Goal: Information Seeking & Learning: Compare options

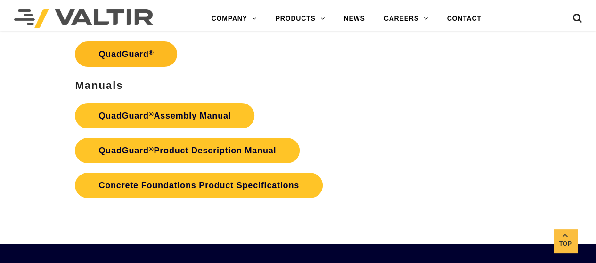
scroll to position [1743, 0]
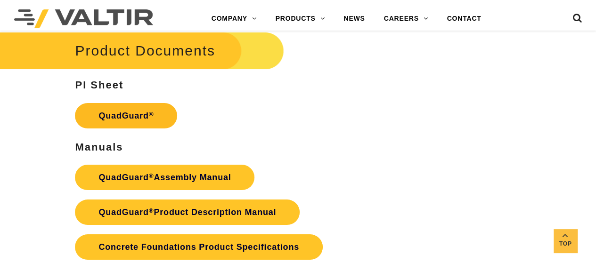
click at [154, 107] on link "QuadGuard ®" at bounding box center [126, 115] width 102 height 25
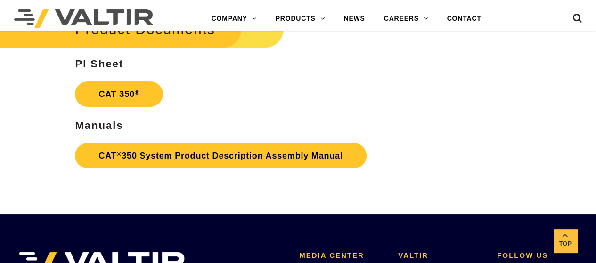
scroll to position [1649, 0]
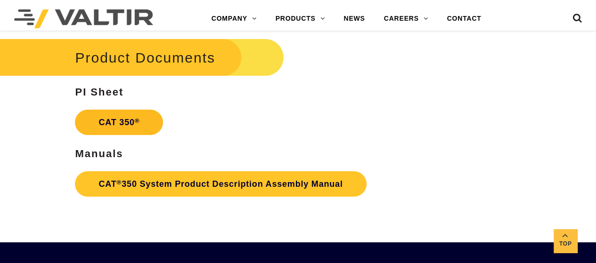
click at [126, 127] on link "CAT 350 ®" at bounding box center [119, 122] width 88 height 25
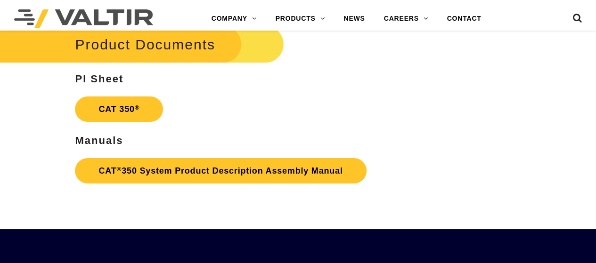
scroll to position [1649, 0]
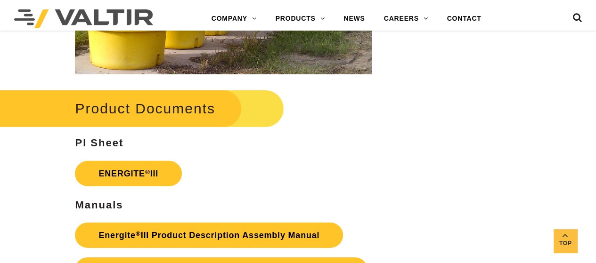
scroll to position [1461, 0]
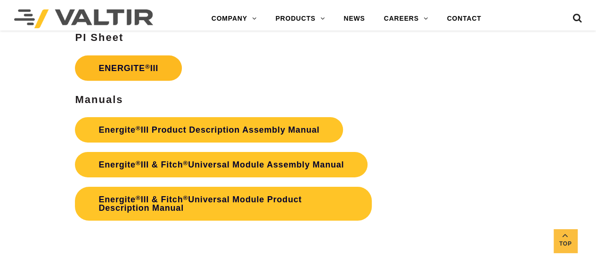
click at [164, 73] on link "ENERGITE ® III" at bounding box center [128, 68] width 107 height 25
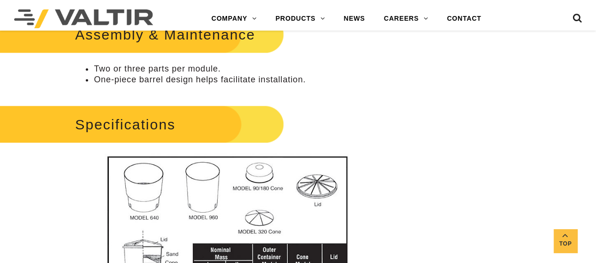
scroll to position [518, 0]
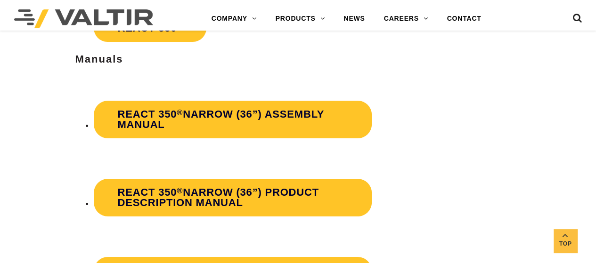
scroll to position [1696, 0]
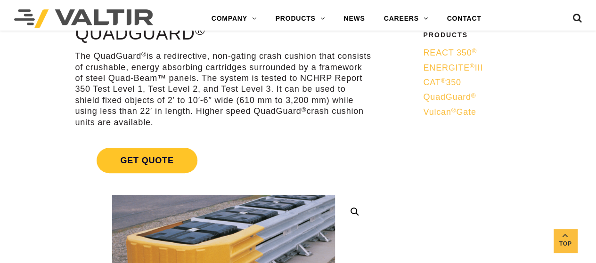
scroll to position [188, 0]
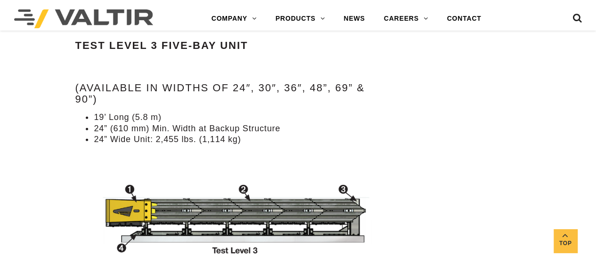
scroll to position [1272, 0]
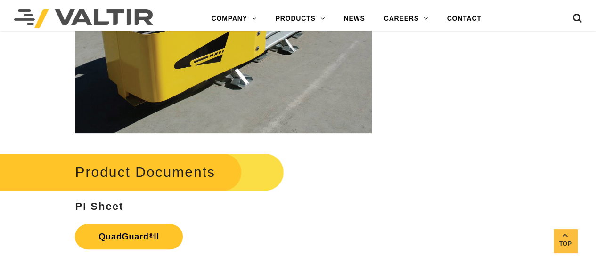
scroll to position [1885, 0]
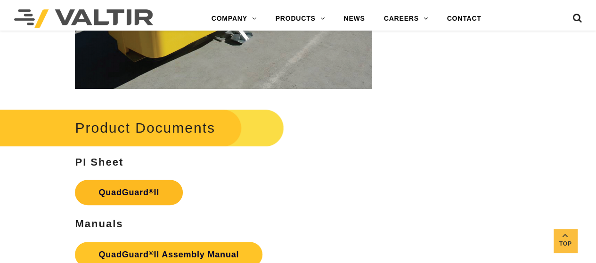
click at [107, 184] on link "QuadGuard ® II" at bounding box center [129, 192] width 108 height 25
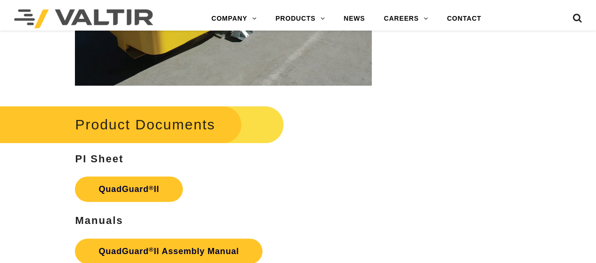
scroll to position [1885, 0]
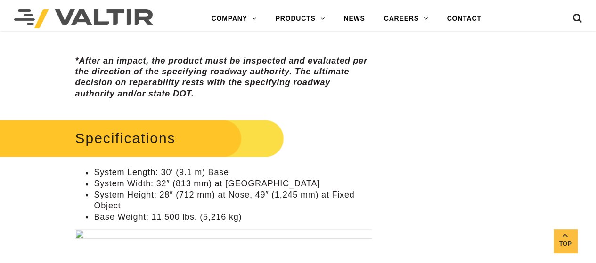
scroll to position [754, 0]
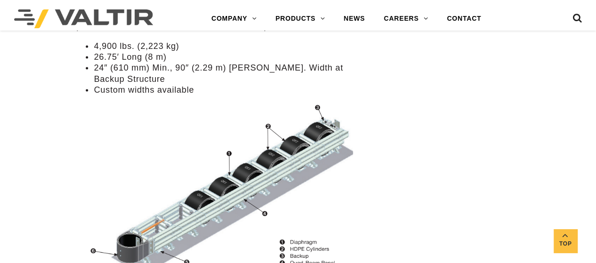
scroll to position [942, 0]
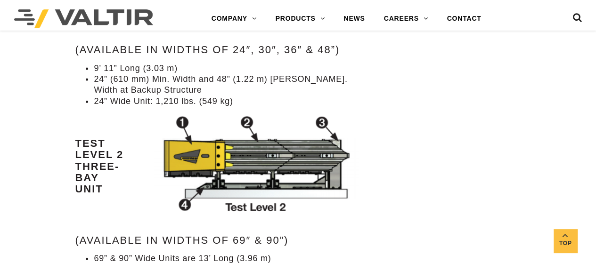
scroll to position [1131, 0]
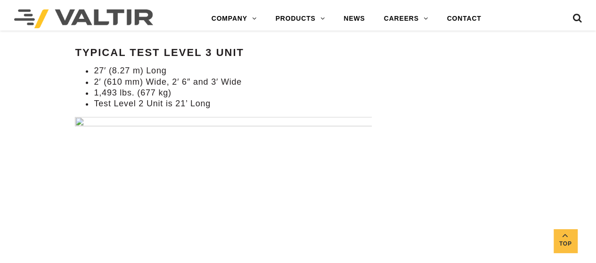
scroll to position [707, 0]
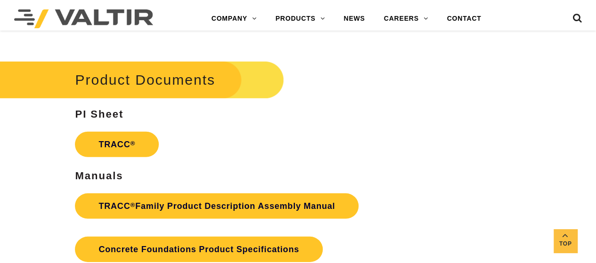
scroll to position [1414, 0]
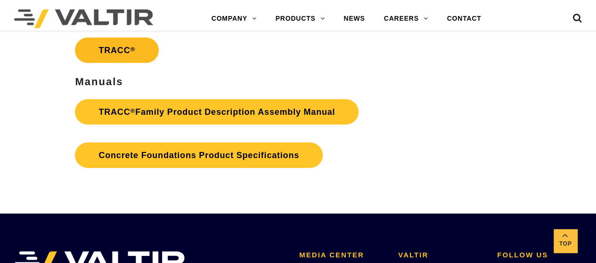
click at [150, 57] on link "TRACC ®" at bounding box center [117, 50] width 84 height 25
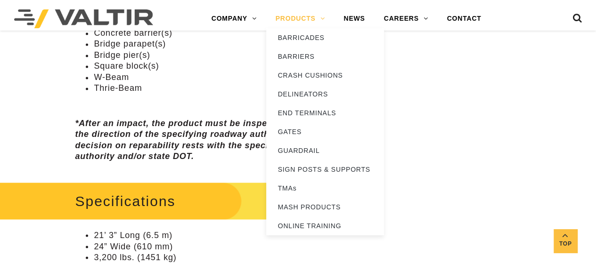
scroll to position [696, 0]
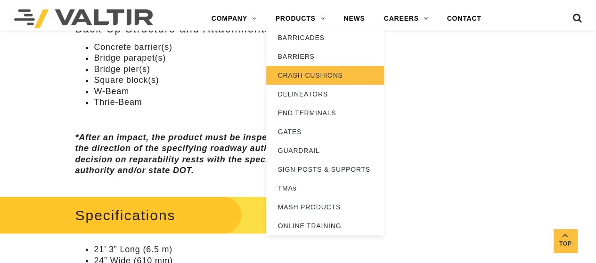
click at [295, 78] on link "CRASH CUSHIONS" at bounding box center [325, 75] width 118 height 19
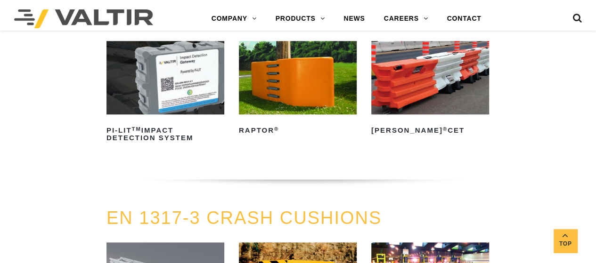
scroll to position [2262, 0]
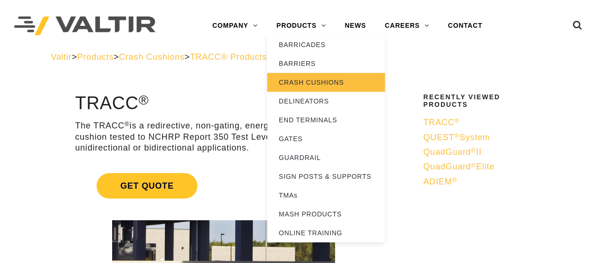
click at [308, 84] on link "CRASH CUSHIONS" at bounding box center [326, 82] width 118 height 19
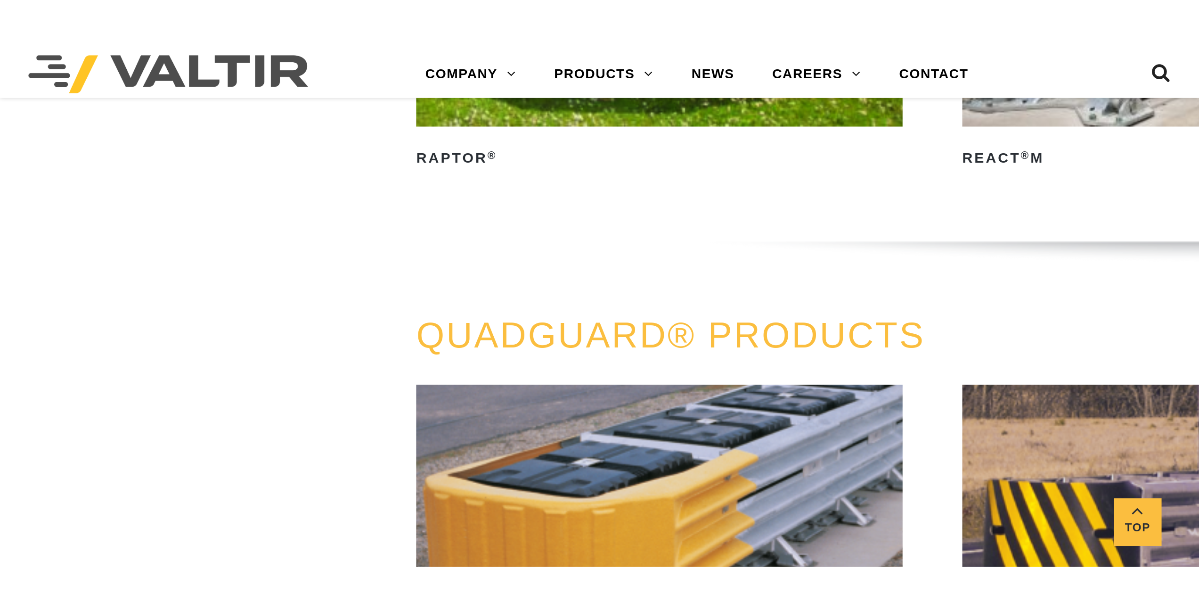
scroll to position [892, 0]
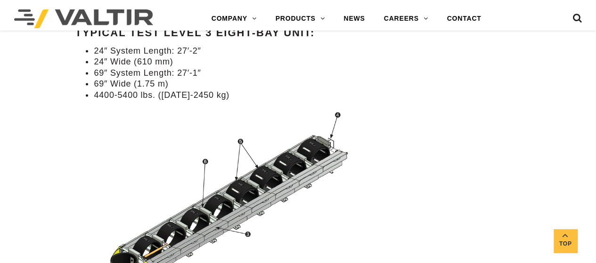
scroll to position [895, 0]
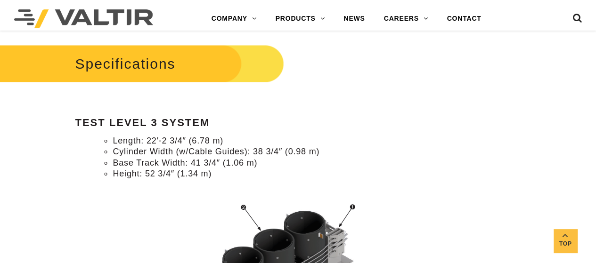
scroll to position [895, 0]
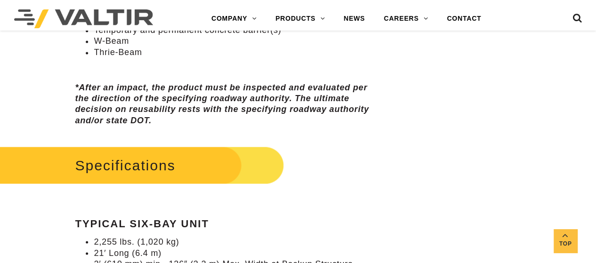
scroll to position [848, 0]
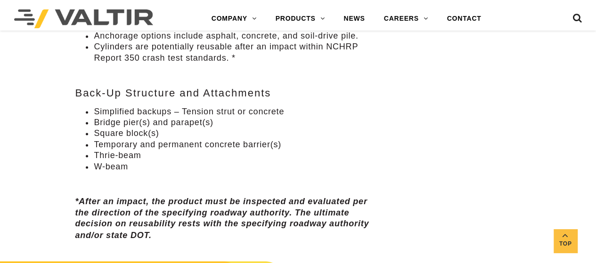
scroll to position [895, 0]
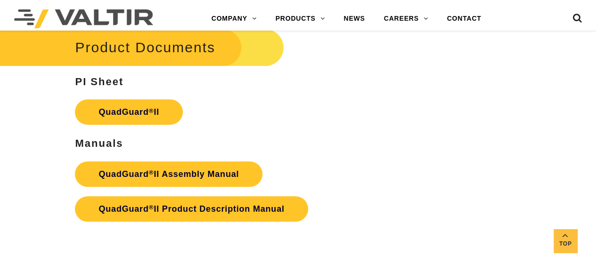
scroll to position [2026, 0]
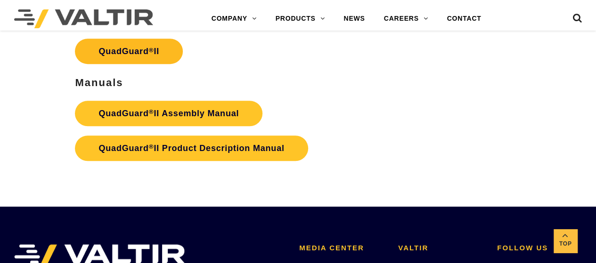
click at [151, 49] on sup "®" at bounding box center [151, 50] width 5 height 7
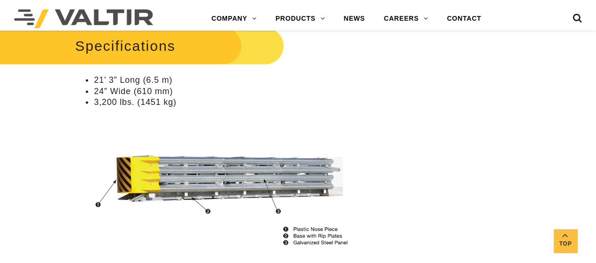
scroll to position [942, 0]
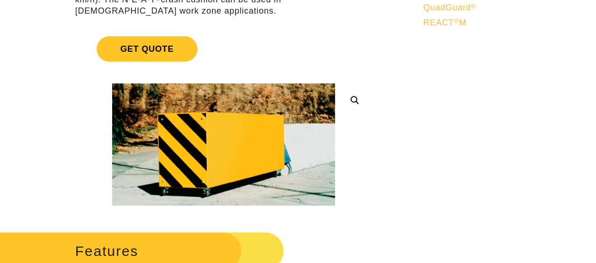
scroll to position [47, 0]
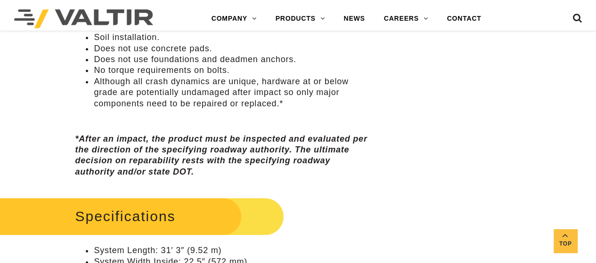
scroll to position [660, 0]
